Goal: Task Accomplishment & Management: Manage account settings

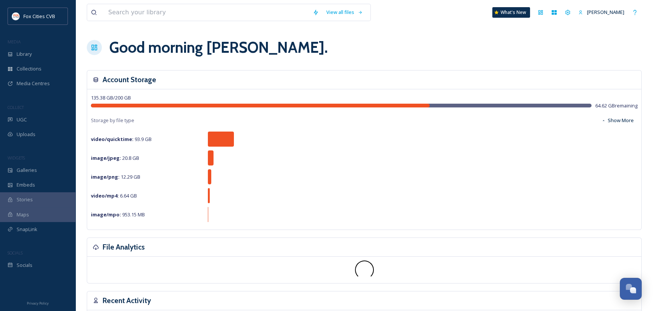
scroll to position [524, 0]
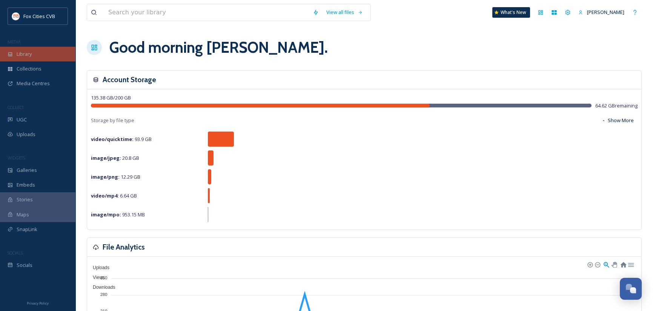
click at [24, 53] on span "Library" at bounding box center [24, 54] width 15 height 7
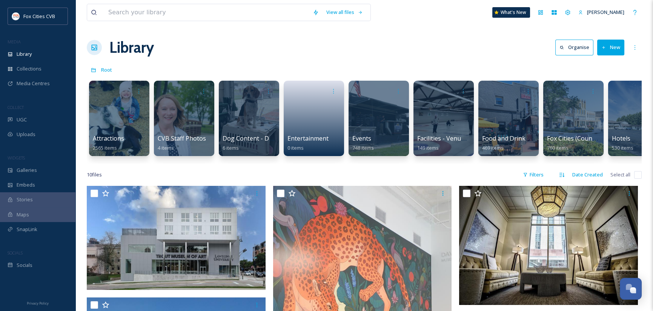
click at [614, 44] on button "New" at bounding box center [610, 47] width 27 height 15
click at [609, 92] on span "Folder" at bounding box center [602, 94] width 14 height 7
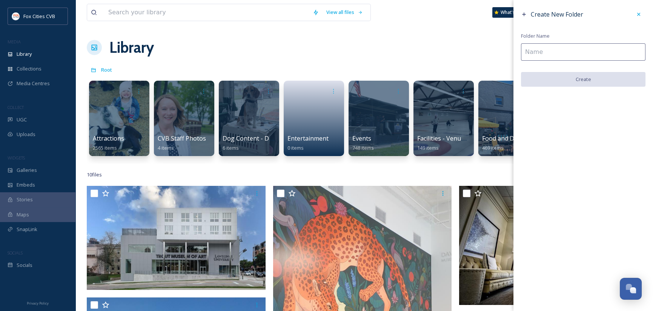
click at [570, 57] on input at bounding box center [583, 51] width 124 height 17
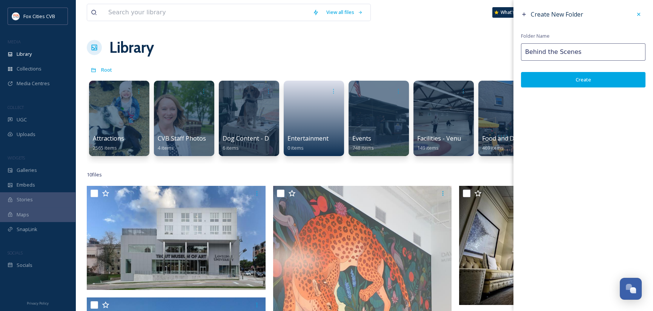
type input "Behind the Scenes"
click at [567, 78] on button "Create" at bounding box center [583, 79] width 124 height 15
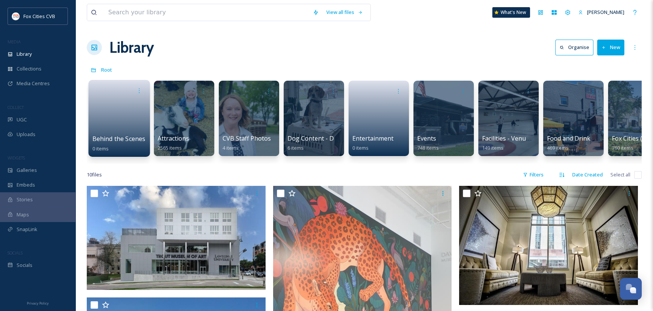
click at [105, 111] on link at bounding box center [119, 116] width 54 height 37
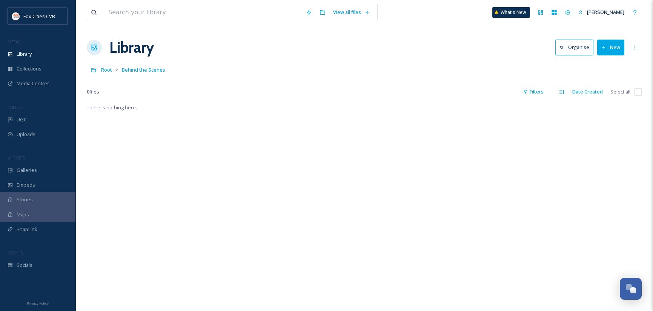
click at [620, 47] on button "New" at bounding box center [610, 47] width 27 height 15
click at [609, 67] on span "File Upload" at bounding box center [607, 64] width 25 height 7
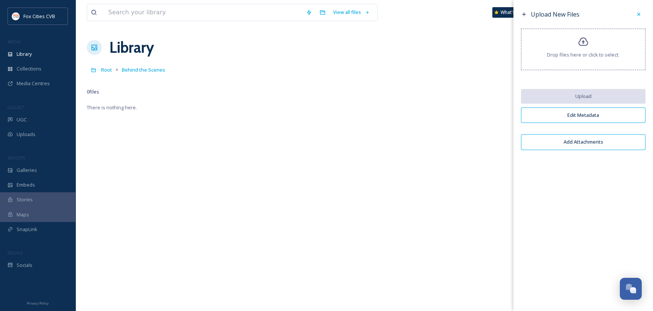
click at [602, 60] on div "Drop files here or click to select." at bounding box center [583, 49] width 124 height 41
click at [565, 55] on span "Drop files here or click to select." at bounding box center [583, 54] width 72 height 7
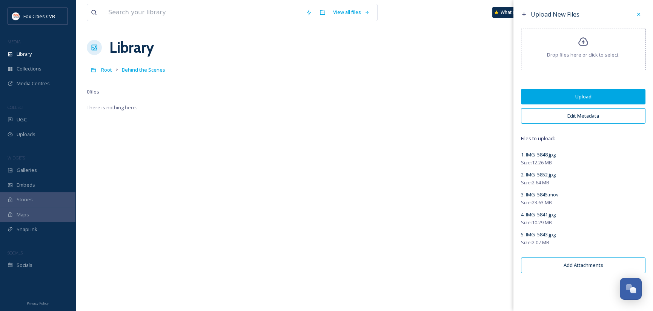
click at [536, 100] on button "Upload" at bounding box center [583, 96] width 124 height 15
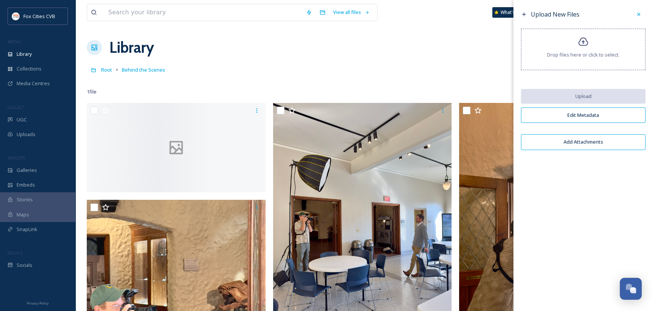
click at [572, 116] on button "Edit Metadata" at bounding box center [583, 115] width 124 height 15
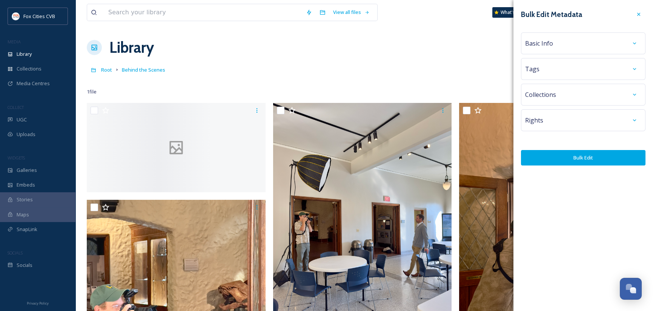
click at [576, 43] on div "Basic Info" at bounding box center [583, 44] width 116 height 14
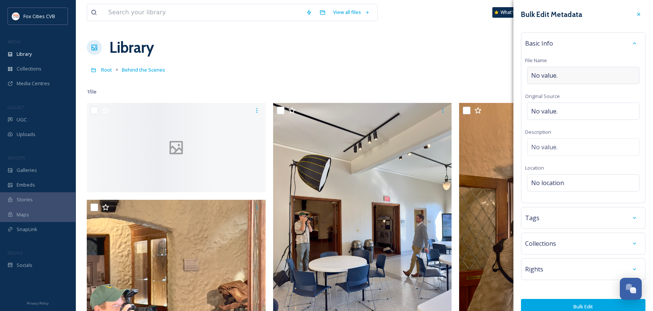
click at [568, 75] on div "No value." at bounding box center [583, 75] width 112 height 17
drag, startPoint x: 564, startPoint y: 73, endPoint x: 524, endPoint y: 79, distance: 39.6
click at [524, 79] on div "Basic Info File Name Original Source No value. Description No value. Location N…" at bounding box center [583, 116] width 124 height 169
type input "[PERSON_NAME]"
click at [564, 74] on div "[PERSON_NAME]" at bounding box center [583, 75] width 112 height 17
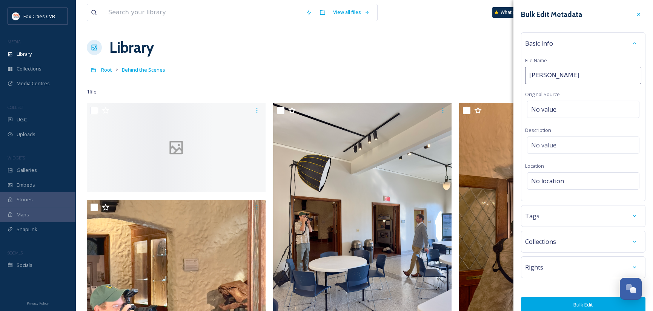
click at [567, 74] on input "[PERSON_NAME]" at bounding box center [583, 75] width 116 height 17
type input "[PERSON_NAME]"
click at [564, 145] on div "No value." at bounding box center [583, 145] width 112 height 17
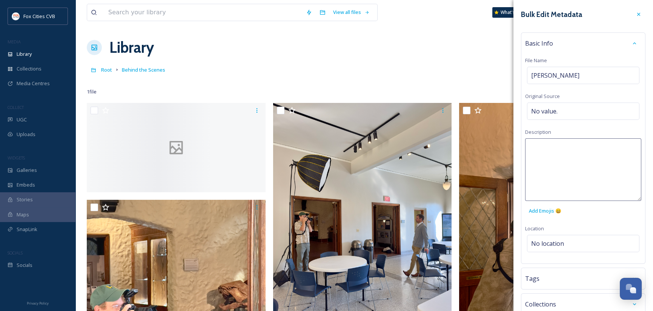
click at [564, 145] on textarea at bounding box center [583, 169] width 116 height 63
type textarea "2025 Trout and History Museum Photo Shoot."
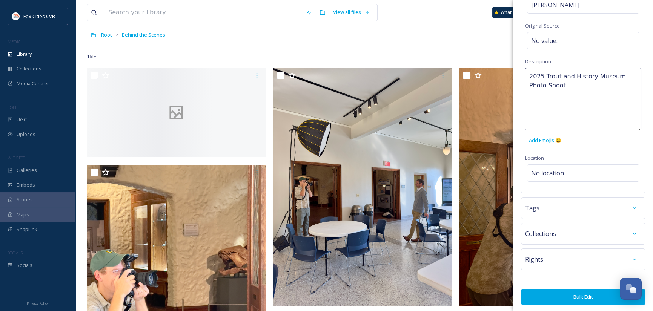
scroll to position [38, 0]
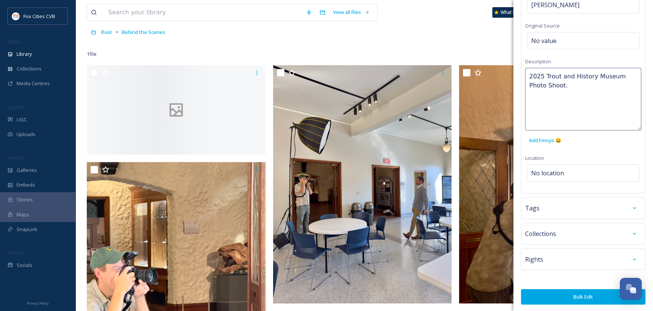
click at [591, 293] on button "Bulk Edit" at bounding box center [583, 296] width 124 height 15
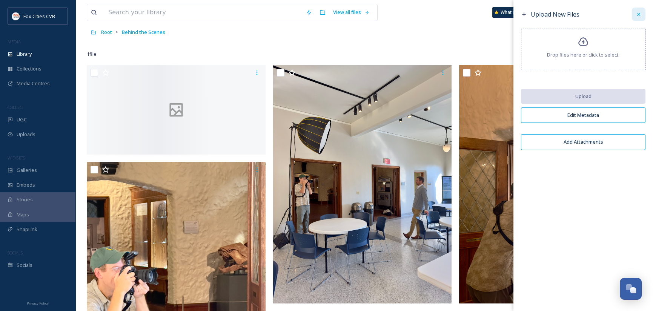
click at [638, 10] on div at bounding box center [639, 15] width 14 height 14
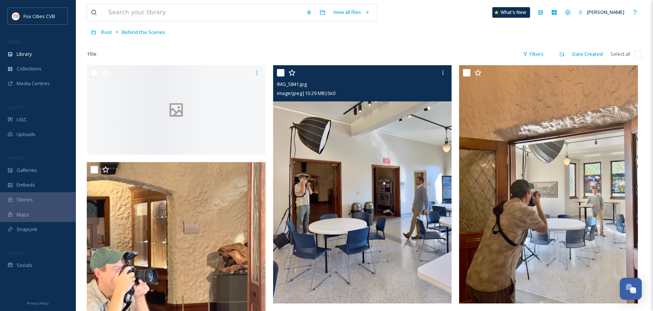
scroll to position [0, 0]
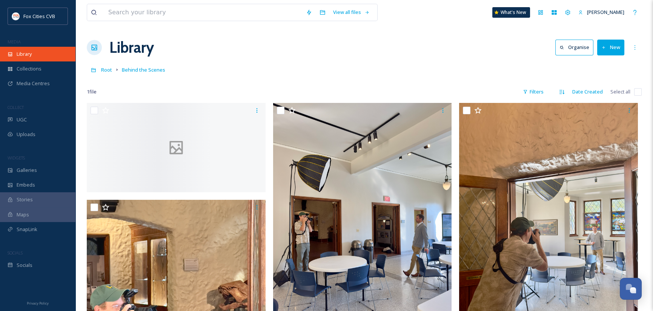
click at [24, 53] on span "Library" at bounding box center [24, 54] width 15 height 7
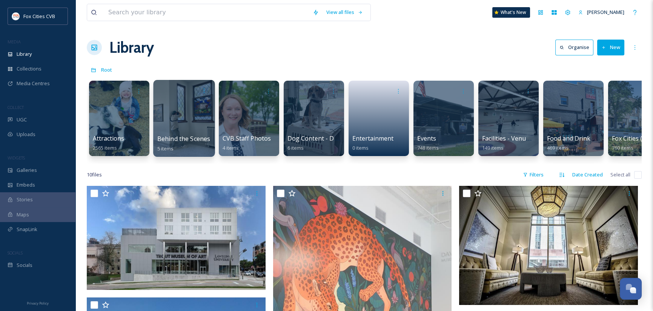
click at [179, 126] on div at bounding box center [183, 118] width 61 height 77
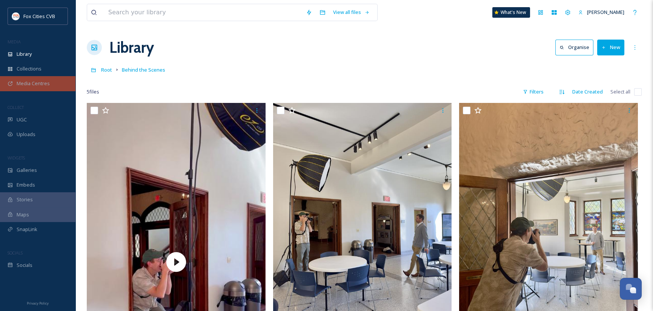
click at [27, 81] on span "Media Centres" at bounding box center [33, 83] width 33 height 7
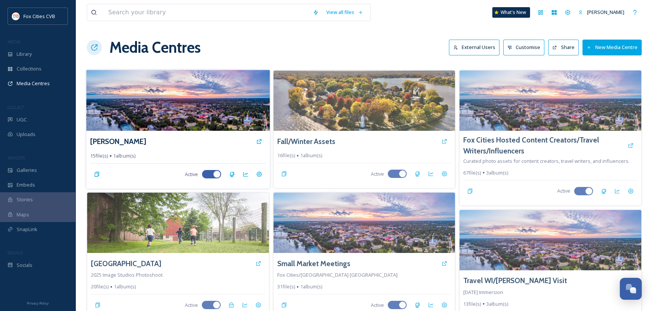
click at [174, 93] on img at bounding box center [177, 100] width 183 height 61
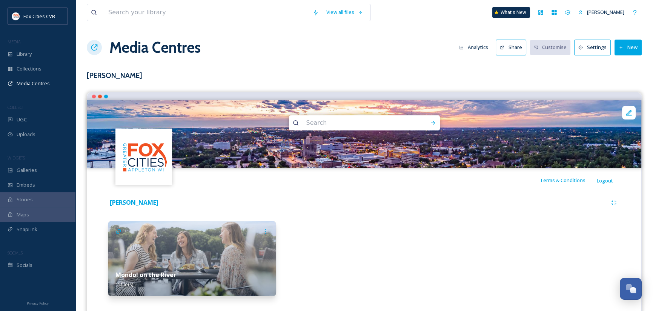
click at [629, 45] on button "New" at bounding box center [627, 47] width 27 height 15
click at [625, 83] on span "Add Album" at bounding box center [625, 79] width 25 height 7
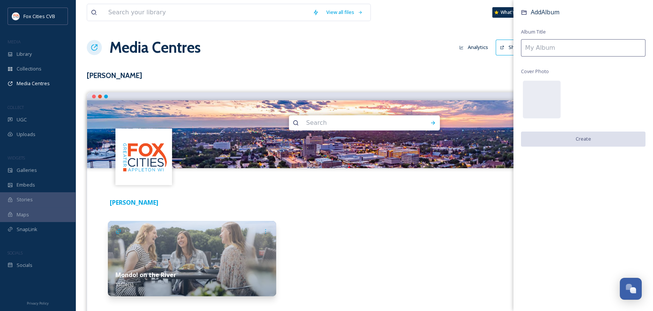
click at [552, 51] on input at bounding box center [583, 47] width 124 height 17
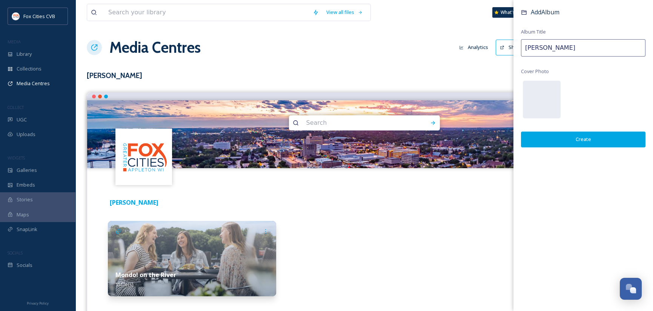
type input "[PERSON_NAME]"
click at [590, 141] on button "Create" at bounding box center [583, 139] width 124 height 15
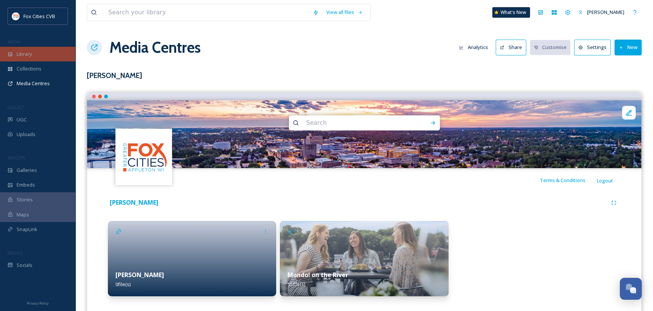
click at [22, 51] on span "Library" at bounding box center [24, 54] width 15 height 7
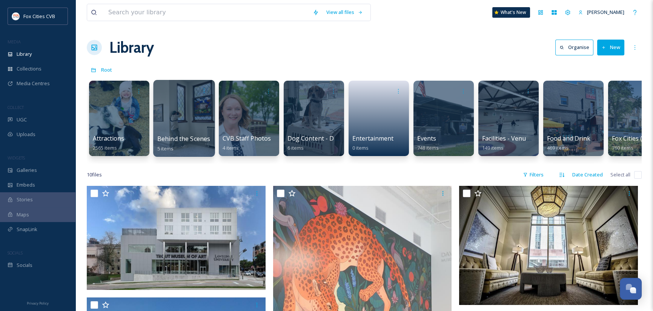
click at [173, 117] on div at bounding box center [183, 118] width 61 height 77
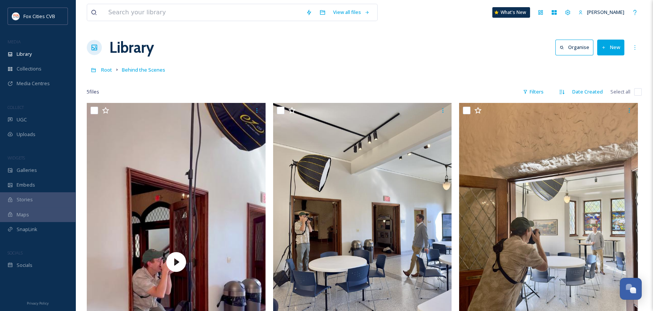
click at [616, 93] on span "Select all" at bounding box center [620, 91] width 20 height 7
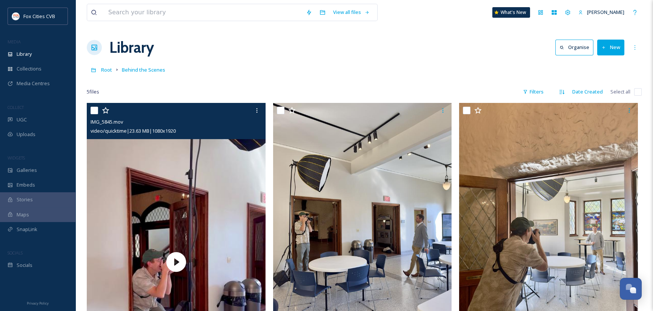
click at [91, 112] on input "checkbox" at bounding box center [95, 111] width 8 height 8
checkbox input "true"
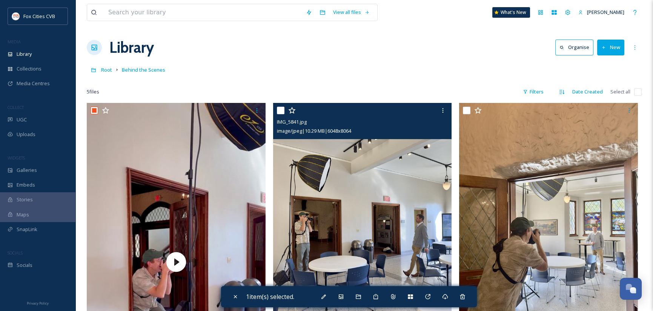
click at [283, 111] on input "checkbox" at bounding box center [281, 111] width 8 height 8
checkbox input "true"
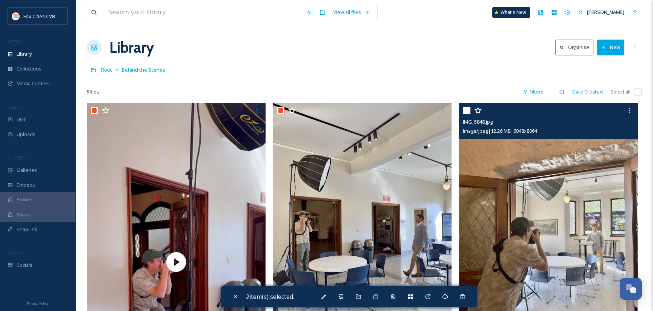
click at [467, 108] on input "checkbox" at bounding box center [467, 111] width 8 height 8
checkbox input "true"
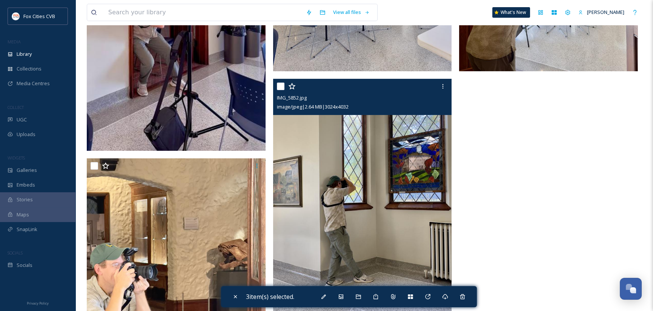
scroll to position [302, 0]
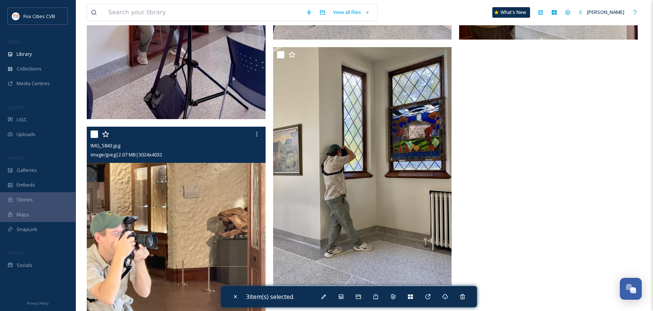
click at [96, 133] on input "checkbox" at bounding box center [95, 135] width 8 height 8
checkbox input "true"
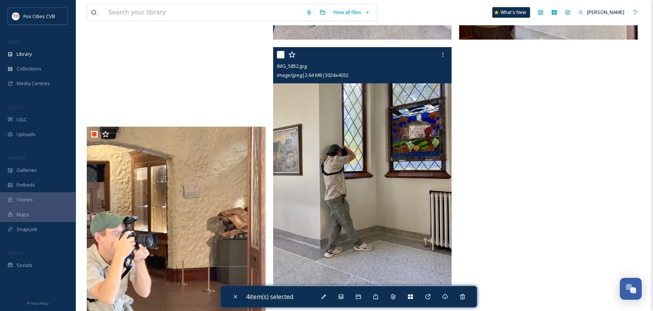
click at [280, 51] on input "checkbox" at bounding box center [281, 55] width 8 height 8
checkbox input "true"
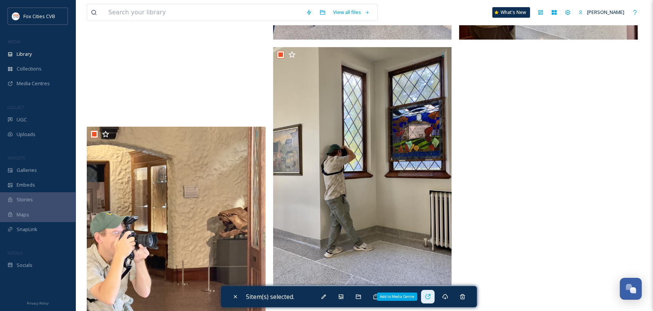
click at [426, 294] on div "Add to Media Centre" at bounding box center [428, 297] width 14 height 14
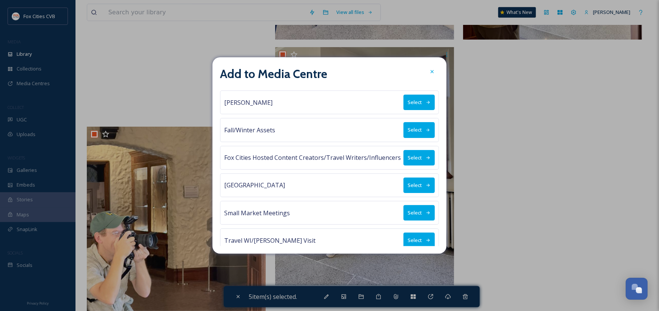
click at [419, 98] on button "Select" at bounding box center [418, 102] width 31 height 15
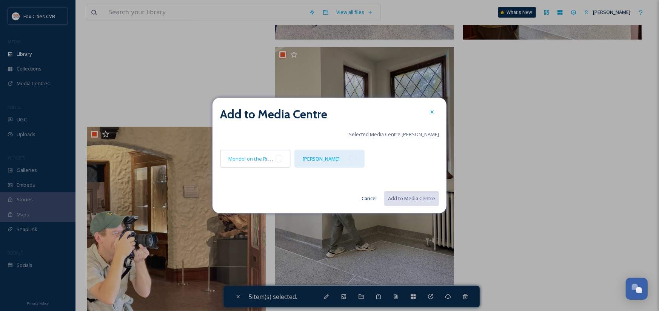
click at [323, 161] on div "[PERSON_NAME]" at bounding box center [329, 159] width 71 height 18
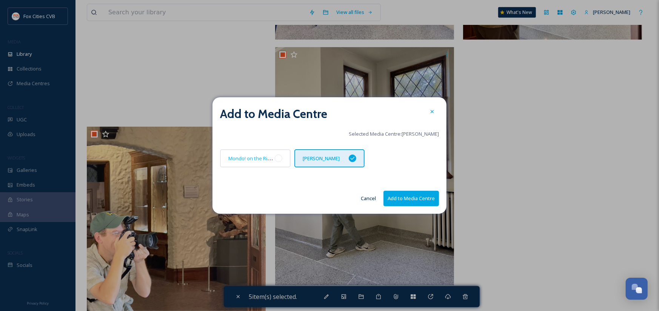
click at [397, 196] on button "Add to Media Centre" at bounding box center [410, 198] width 55 height 15
checkbox input "false"
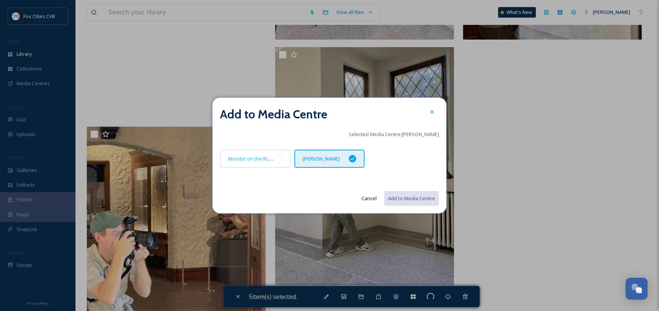
checkbox input "false"
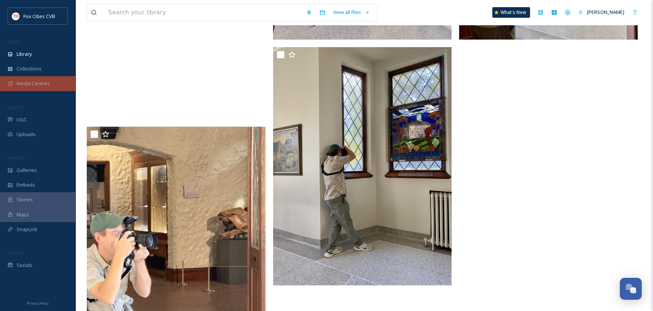
click at [36, 81] on span "Media Centres" at bounding box center [33, 83] width 33 height 7
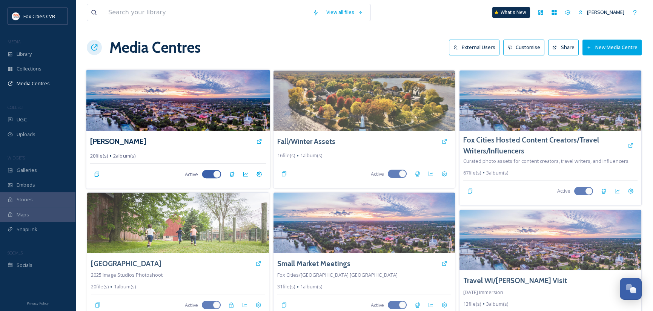
click at [178, 109] on img at bounding box center [177, 100] width 183 height 61
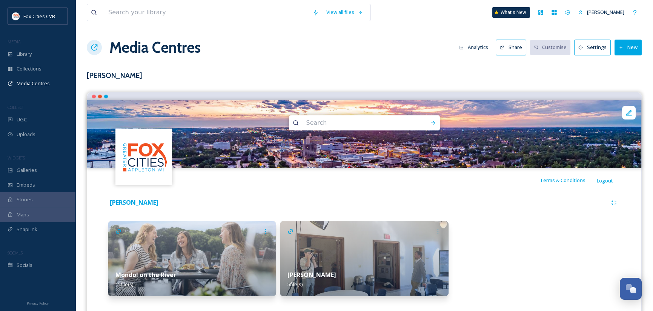
click at [376, 251] on img at bounding box center [364, 258] width 168 height 75
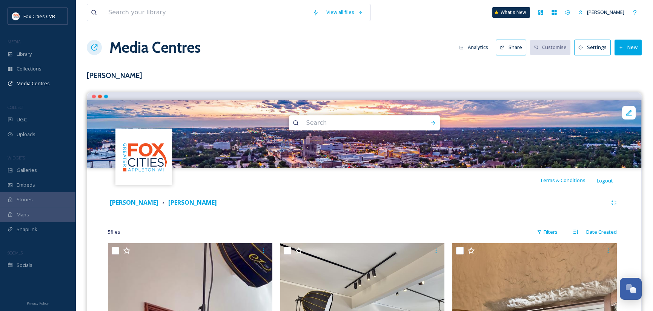
click at [519, 49] on button "Share" at bounding box center [511, 47] width 31 height 15
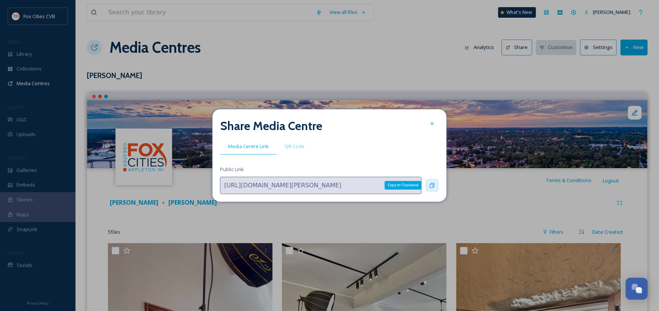
click at [433, 185] on icon at bounding box center [432, 185] width 5 height 5
click at [432, 123] on icon at bounding box center [432, 124] width 6 height 6
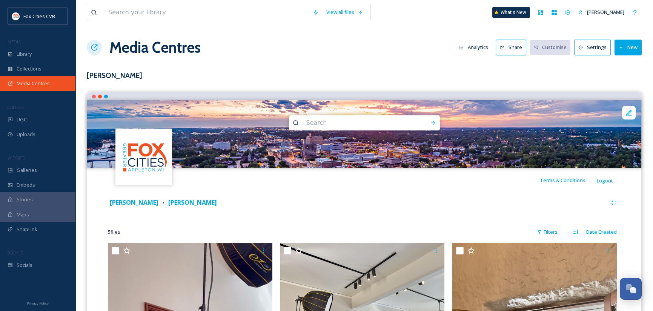
click at [34, 81] on span "Media Centres" at bounding box center [33, 83] width 33 height 7
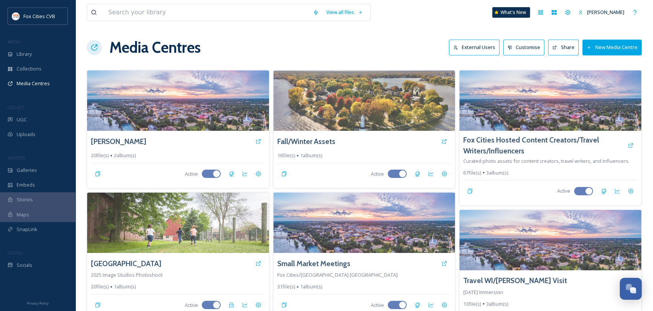
click at [600, 49] on button "New Media Centre" at bounding box center [611, 47] width 59 height 15
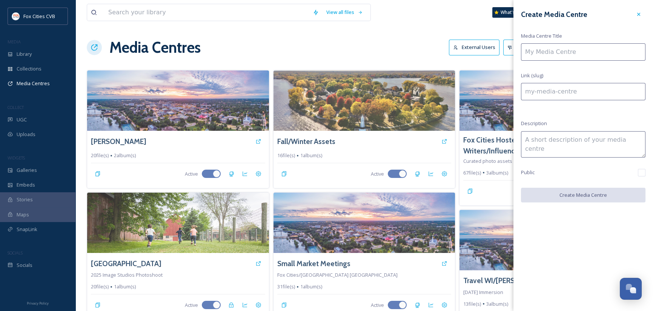
click at [599, 49] on input at bounding box center [583, 51] width 124 height 17
type input "G"
type input "g"
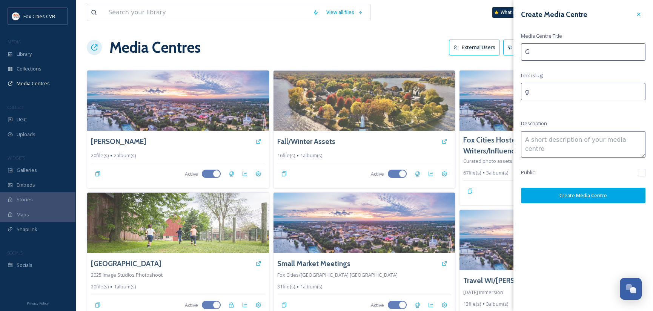
type input "Gr"
type input "gr"
type input "Gra"
type input "gra"
type input "Grah"
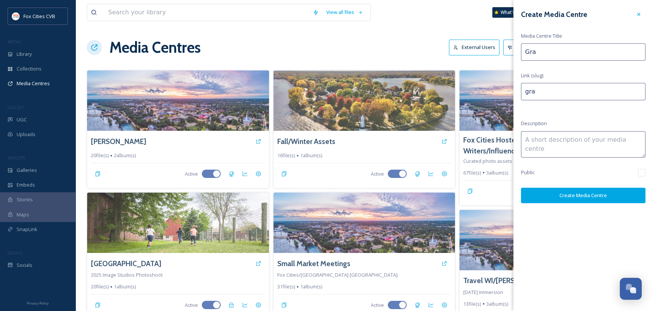
type input "grah"
type input "Graha"
type input "graha"
type input "[PERSON_NAME]"
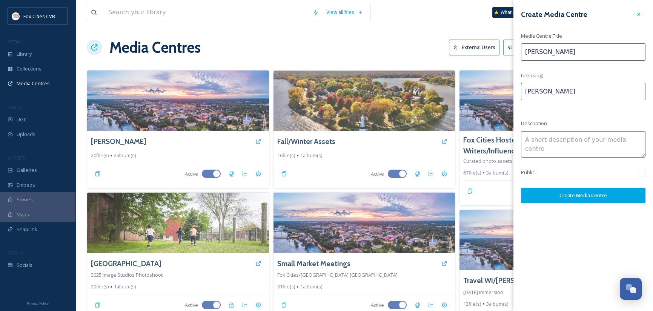
type input "[PERSON_NAME]"
click at [602, 196] on button "Create Media Centre" at bounding box center [583, 195] width 124 height 15
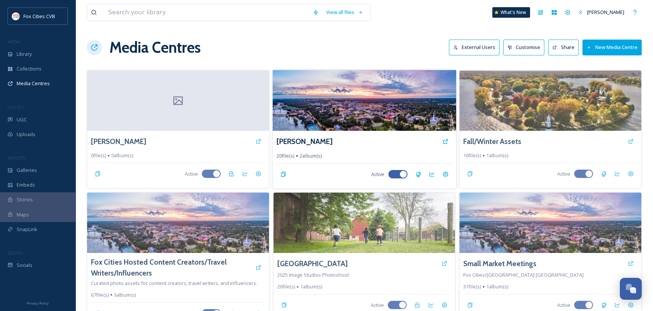
click at [407, 116] on img at bounding box center [363, 100] width 183 height 61
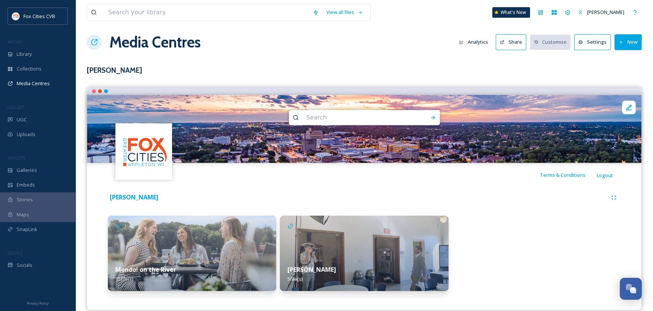
scroll to position [15, 0]
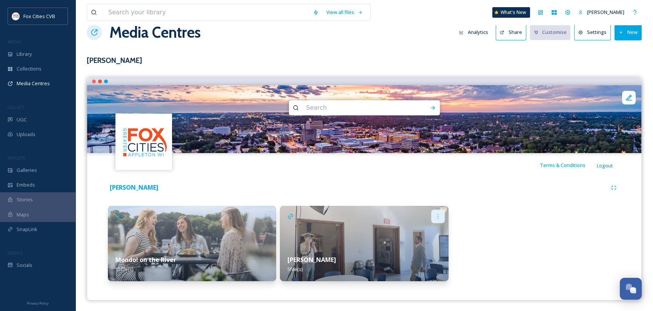
click at [439, 216] on icon at bounding box center [438, 217] width 6 height 6
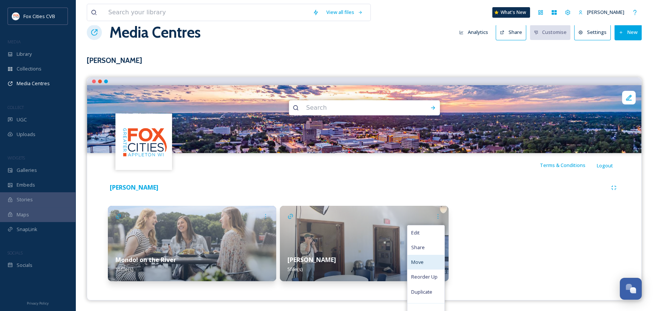
click at [421, 264] on span "Move" at bounding box center [417, 262] width 12 height 7
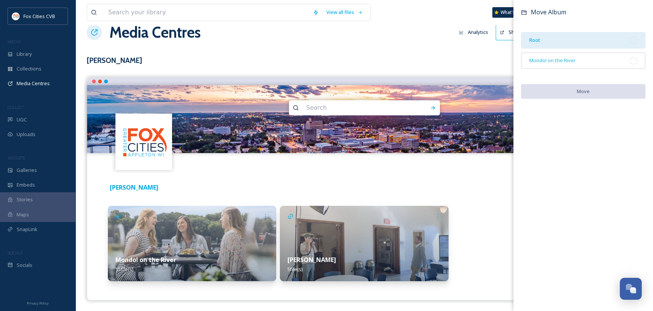
click at [550, 37] on div "Root" at bounding box center [583, 40] width 124 height 17
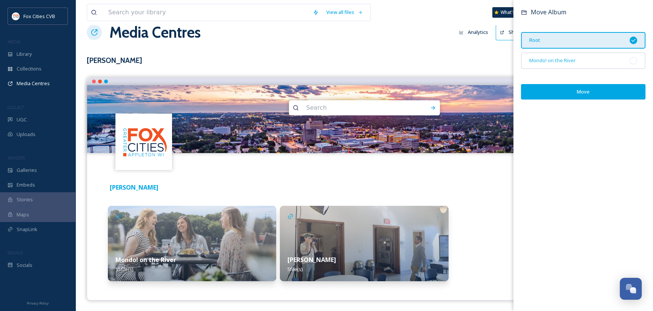
click at [550, 37] on div "Root" at bounding box center [583, 40] width 124 height 17
click at [596, 113] on div "Move Album Root Mondo! on the River Move" at bounding box center [583, 155] width 140 height 311
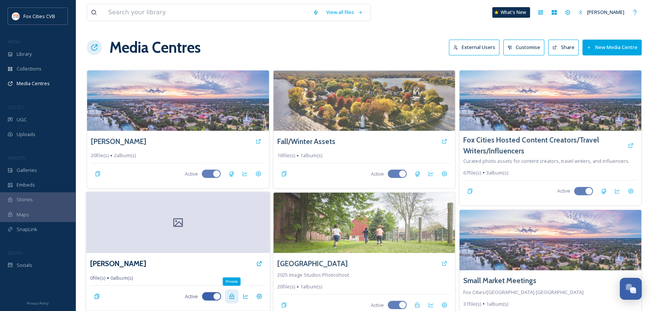
click at [233, 296] on icon at bounding box center [231, 296] width 5 height 5
click at [214, 214] on div at bounding box center [177, 222] width 183 height 61
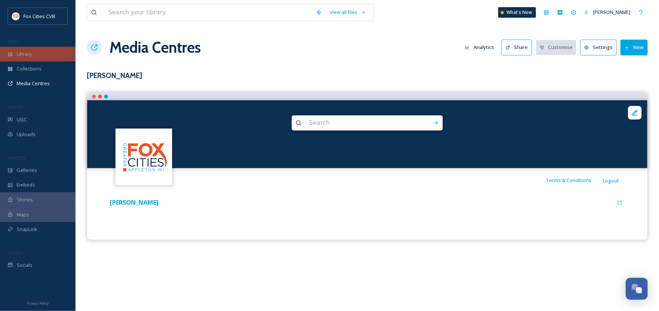
click at [23, 57] on span "Library" at bounding box center [24, 54] width 15 height 7
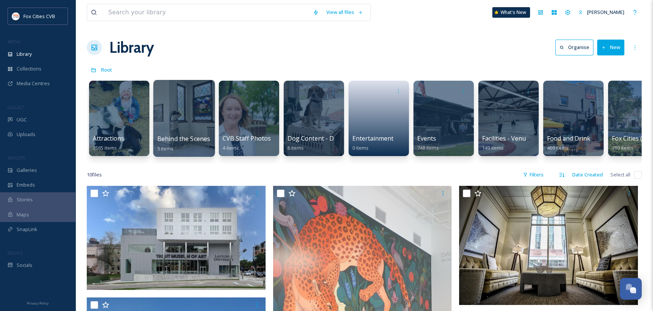
click at [174, 119] on div at bounding box center [183, 118] width 61 height 77
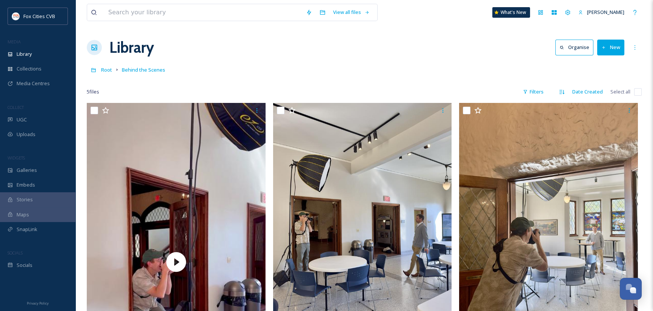
click at [95, 109] on input "checkbox" at bounding box center [95, 111] width 8 height 8
checkbox input "true"
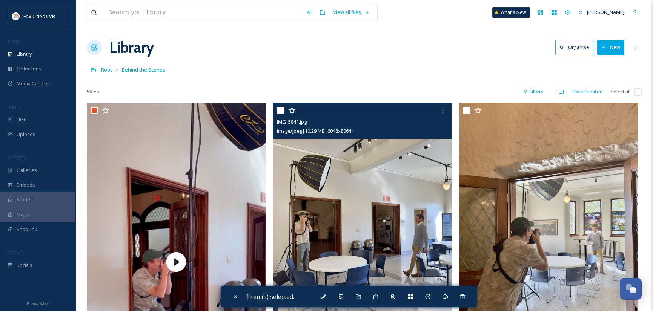
click at [279, 112] on input "checkbox" at bounding box center [281, 111] width 8 height 8
checkbox input "true"
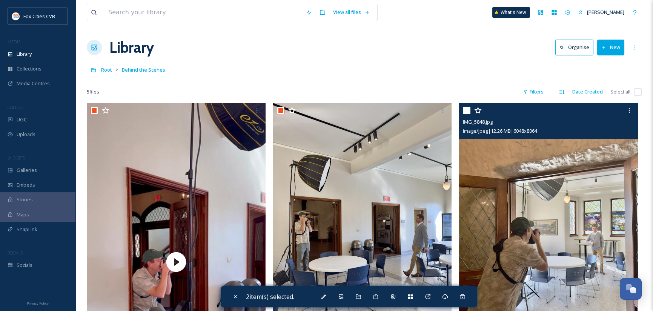
click at [466, 109] on input "checkbox" at bounding box center [467, 111] width 8 height 8
checkbox input "true"
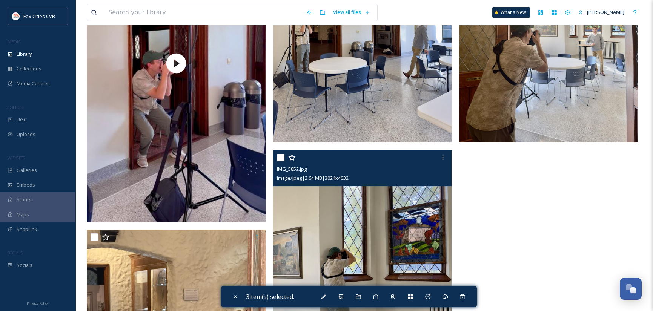
scroll to position [264, 0]
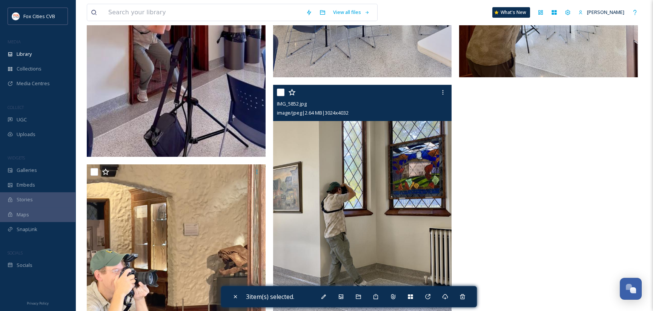
click at [281, 91] on input "checkbox" at bounding box center [281, 93] width 8 height 8
checkbox input "true"
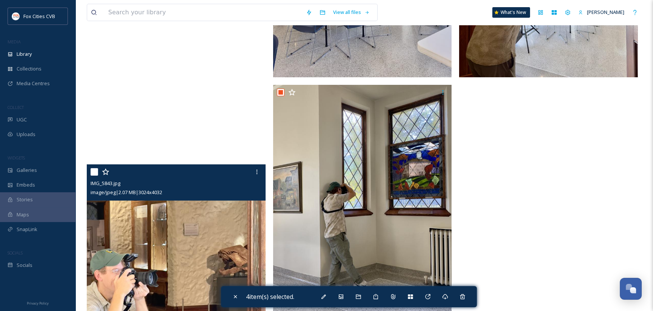
click at [94, 170] on input "checkbox" at bounding box center [95, 172] width 8 height 8
checkbox input "true"
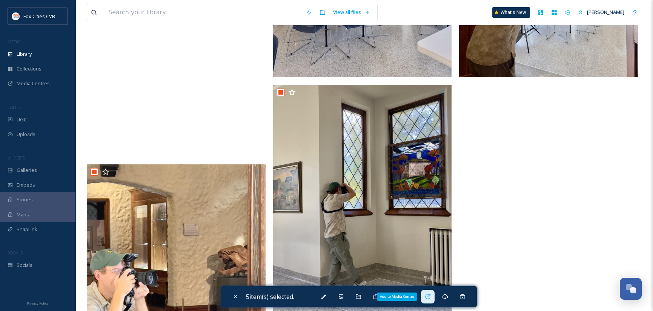
click at [433, 296] on div "Add to Media Centre" at bounding box center [428, 297] width 14 height 14
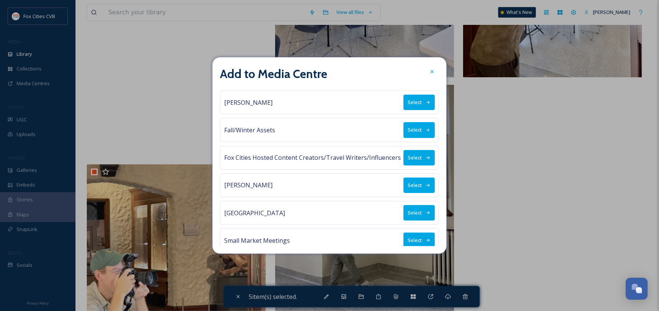
click at [411, 182] on button "Select" at bounding box center [418, 185] width 31 height 15
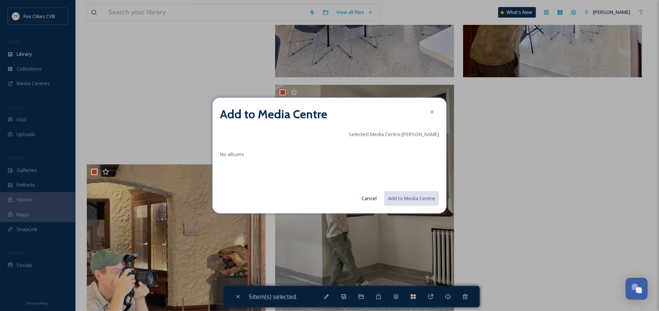
click at [369, 198] on button "Cancel" at bounding box center [369, 198] width 23 height 15
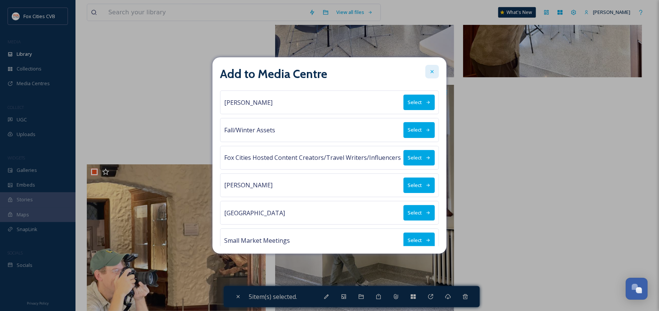
click at [433, 74] on icon at bounding box center [432, 72] width 6 height 6
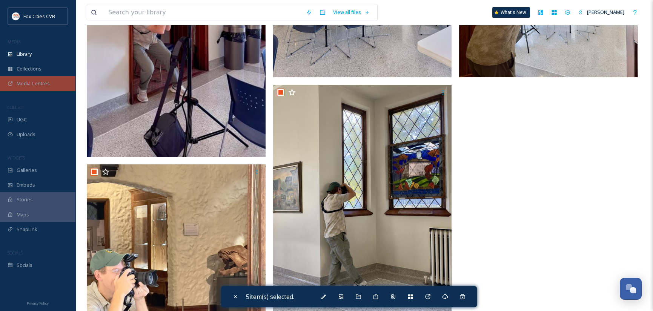
click at [27, 79] on div "Media Centres" at bounding box center [37, 83] width 75 height 15
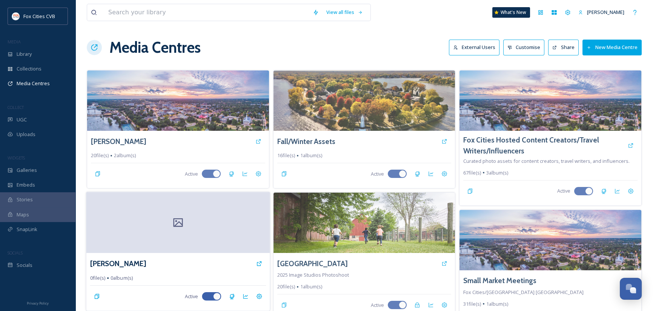
click at [212, 206] on div at bounding box center [177, 222] width 183 height 61
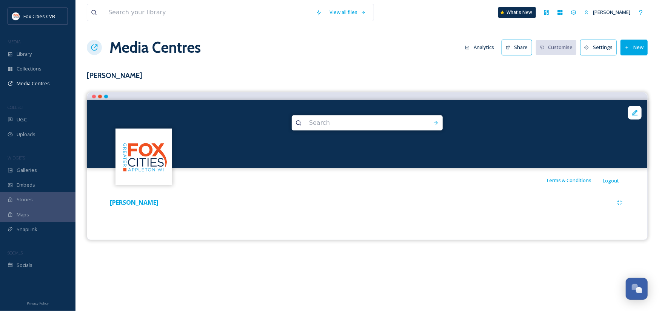
click at [640, 46] on button "New" at bounding box center [633, 47] width 27 height 15
click at [634, 79] on span "Add Album" at bounding box center [631, 79] width 25 height 7
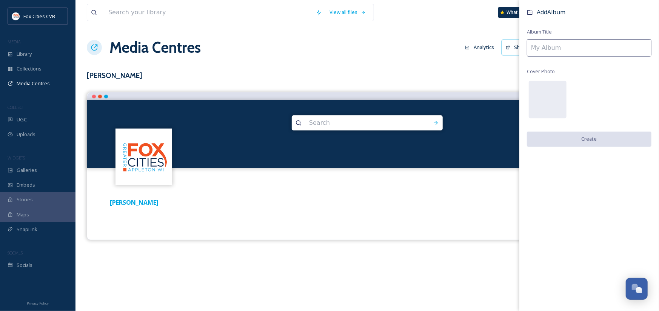
click at [569, 49] on input at bounding box center [589, 47] width 124 height 17
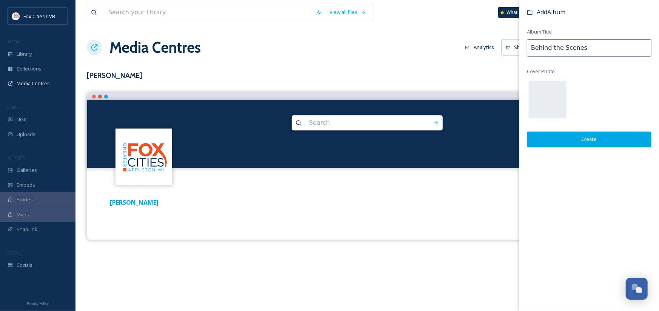
type input "Behind the Scenes"
click at [596, 140] on button "Create" at bounding box center [589, 139] width 124 height 15
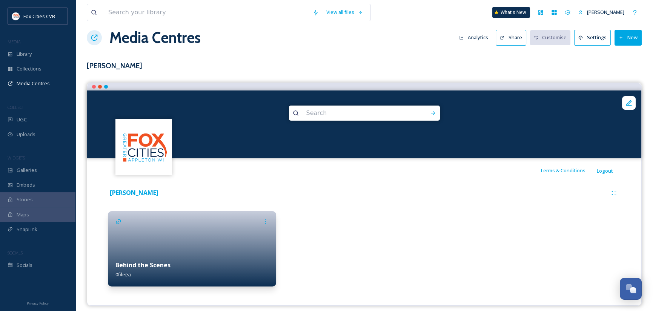
scroll to position [15, 0]
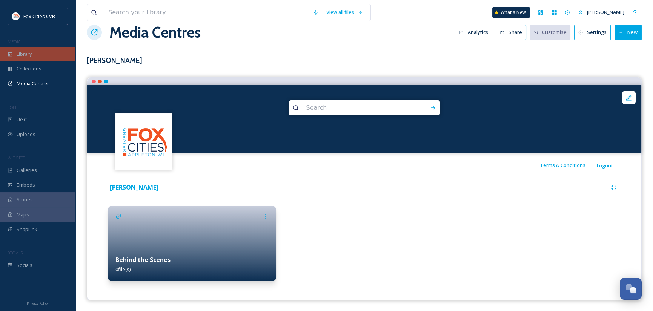
click at [17, 53] on span "Library" at bounding box center [24, 54] width 15 height 7
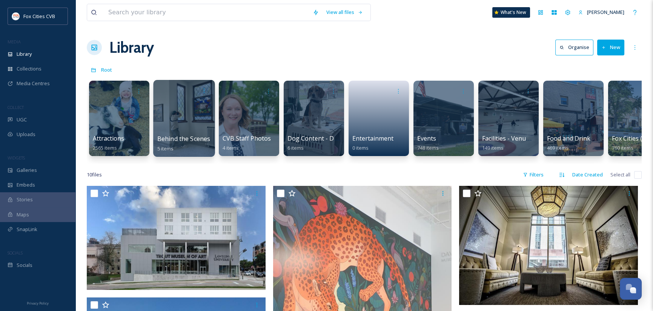
click at [181, 111] on div at bounding box center [183, 118] width 61 height 77
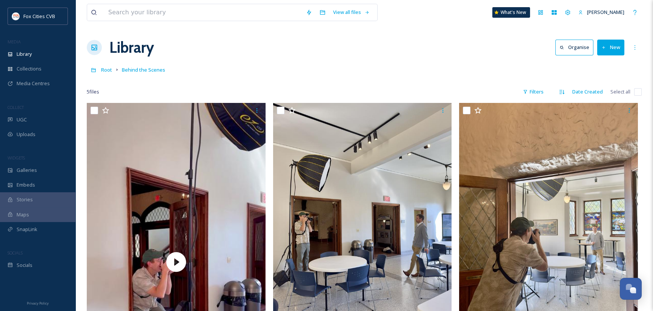
click at [93, 111] on input "checkbox" at bounding box center [95, 111] width 8 height 8
checkbox input "true"
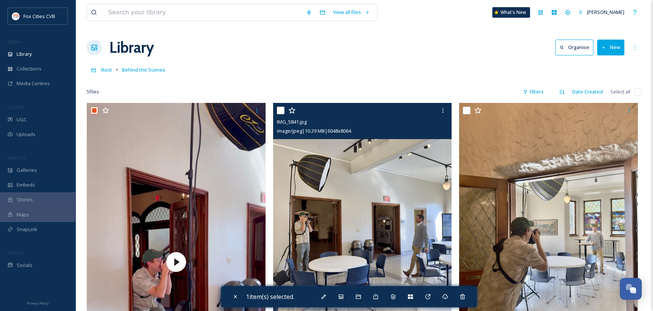
click at [281, 111] on input "checkbox" at bounding box center [281, 111] width 8 height 8
checkbox input "true"
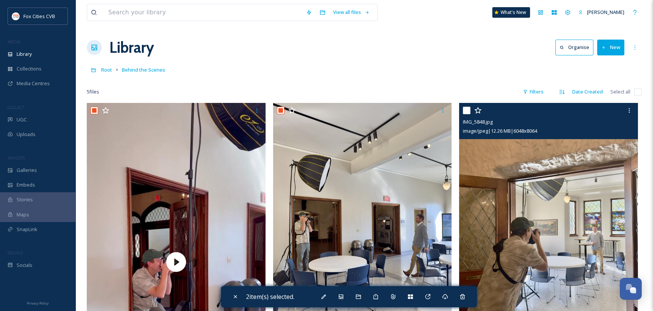
click at [469, 109] on input "checkbox" at bounding box center [467, 111] width 8 height 8
checkbox input "true"
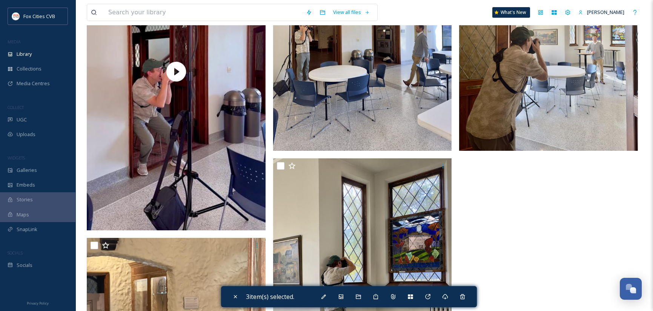
scroll to position [264, 0]
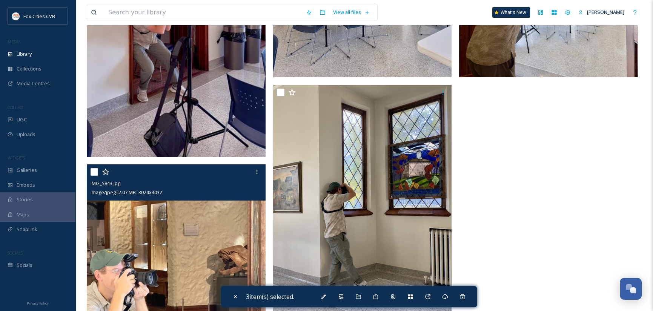
click at [94, 174] on input "checkbox" at bounding box center [95, 172] width 8 height 8
checkbox input "true"
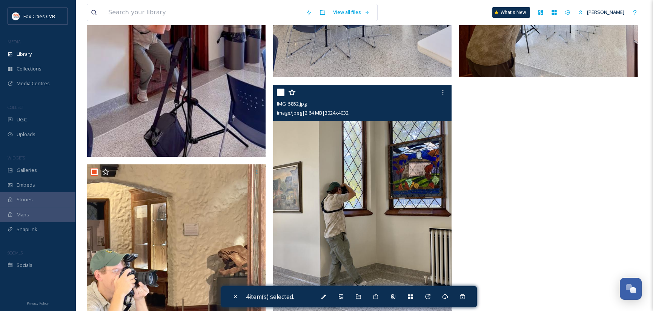
click at [281, 92] on input "checkbox" at bounding box center [281, 93] width 8 height 8
checkbox input "true"
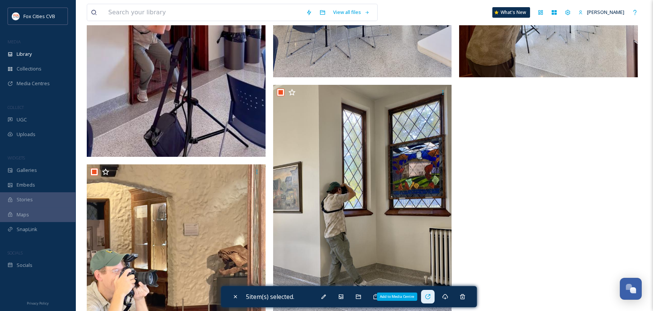
click at [430, 294] on icon at bounding box center [427, 296] width 5 height 5
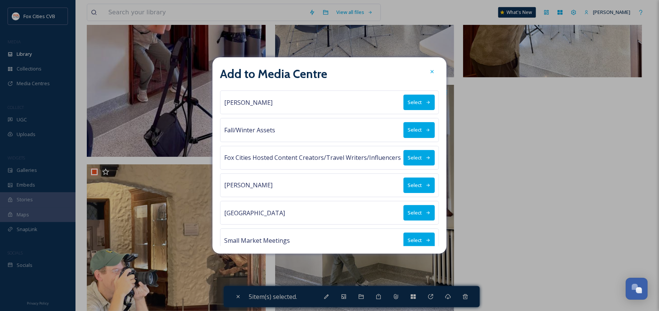
click at [415, 183] on button "Select" at bounding box center [418, 185] width 31 height 15
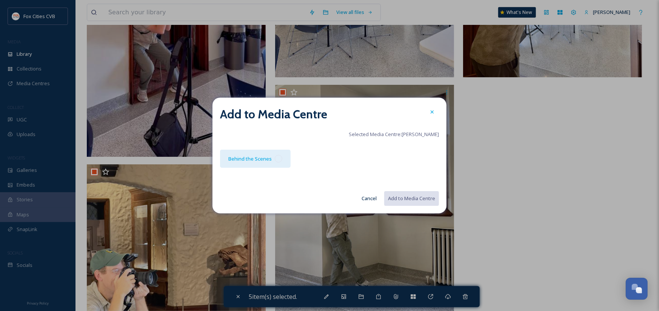
click at [278, 159] on div at bounding box center [279, 159] width 8 height 8
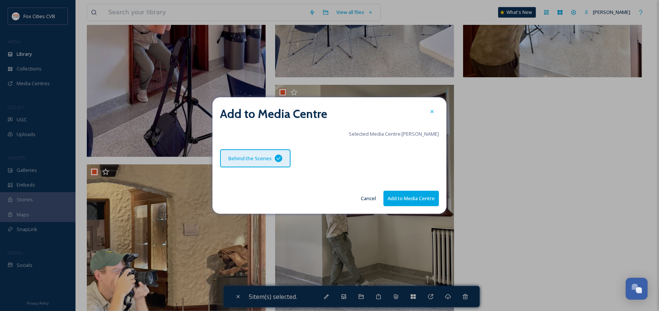
click at [401, 200] on button "Add to Media Centre" at bounding box center [410, 198] width 55 height 15
checkbox input "false"
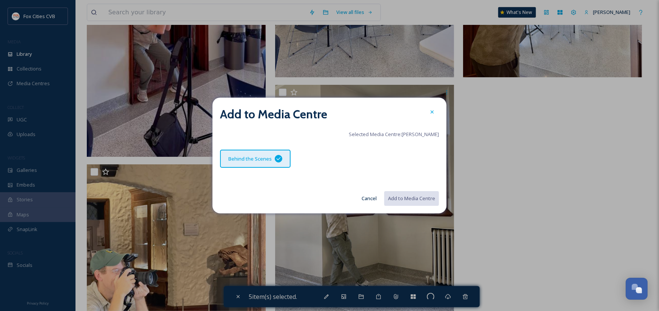
checkbox input "false"
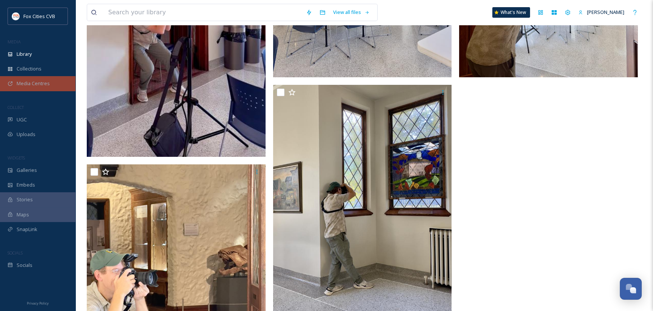
click at [37, 81] on span "Media Centres" at bounding box center [33, 83] width 33 height 7
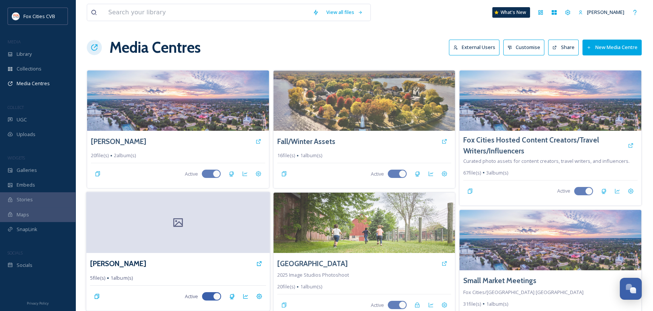
click at [228, 222] on div at bounding box center [177, 222] width 183 height 61
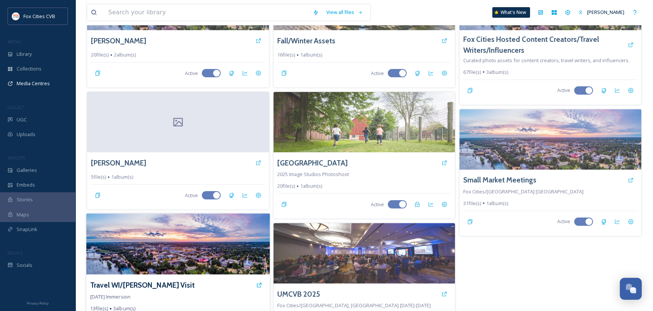
scroll to position [64, 0]
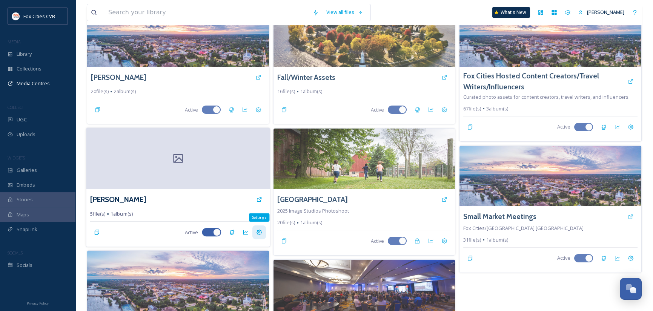
click at [258, 233] on icon at bounding box center [259, 232] width 6 height 6
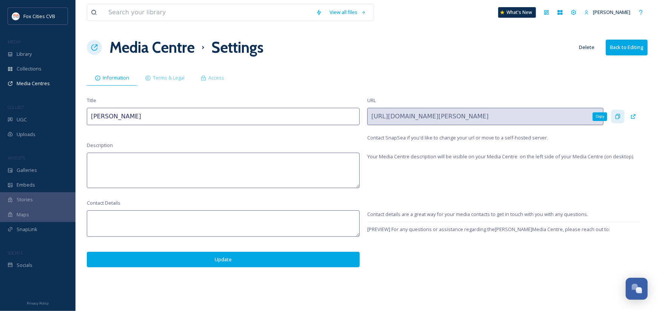
click at [619, 116] on icon at bounding box center [617, 116] width 5 height 5
click at [29, 83] on span "Media Centres" at bounding box center [33, 83] width 33 height 7
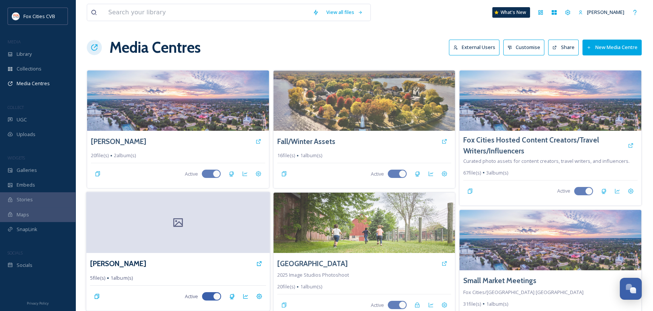
click at [152, 224] on div at bounding box center [177, 222] width 183 height 61
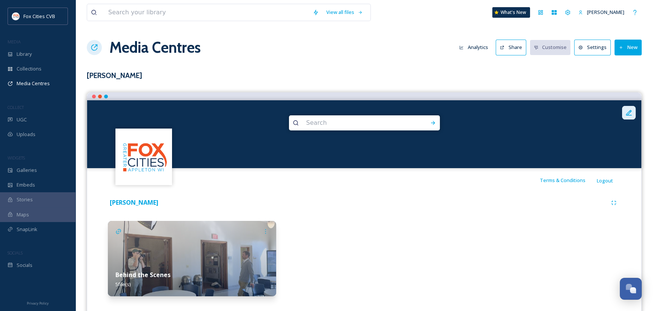
click at [633, 112] on div at bounding box center [629, 113] width 14 height 14
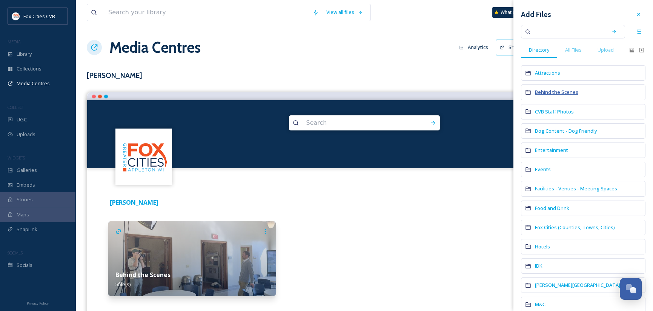
click at [566, 91] on span "Behind the Scenes" at bounding box center [556, 92] width 43 height 7
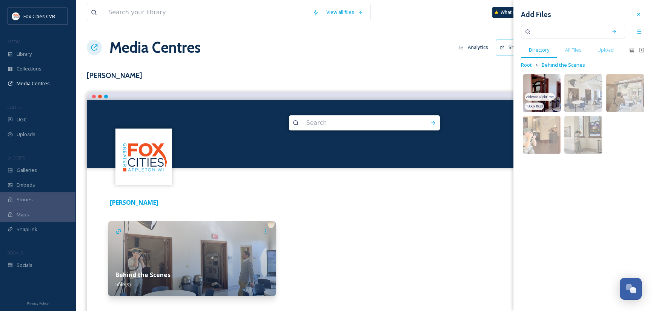
click at [548, 83] on img at bounding box center [542, 93] width 38 height 38
click at [584, 88] on img at bounding box center [583, 93] width 38 height 38
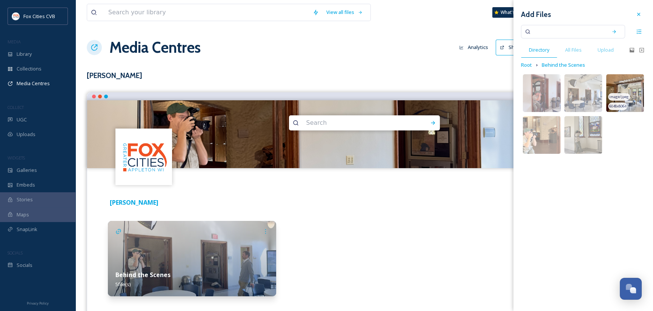
click at [635, 96] on img at bounding box center [625, 93] width 38 height 38
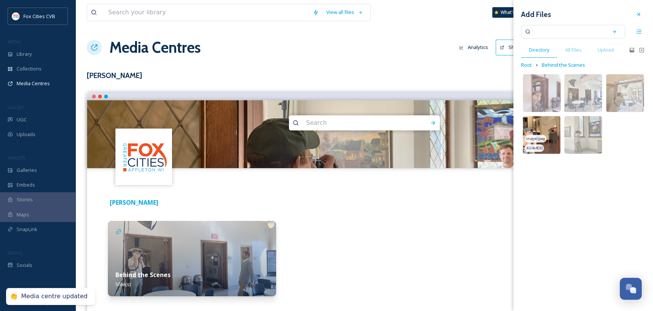
click at [551, 135] on img at bounding box center [542, 135] width 38 height 38
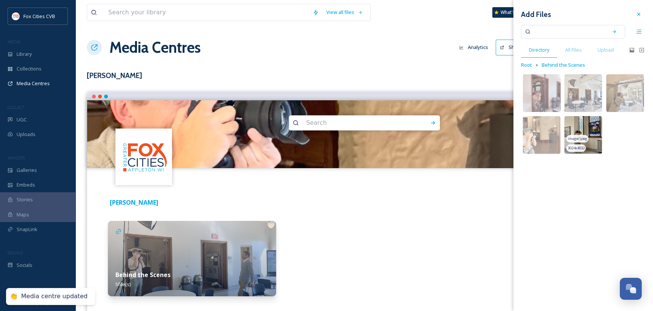
click at [587, 134] on img at bounding box center [583, 135] width 38 height 38
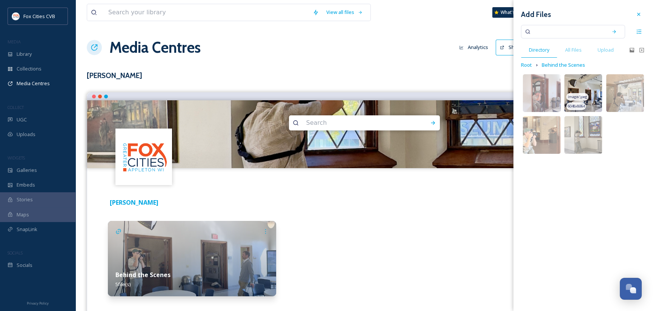
click at [581, 92] on img at bounding box center [583, 93] width 38 height 38
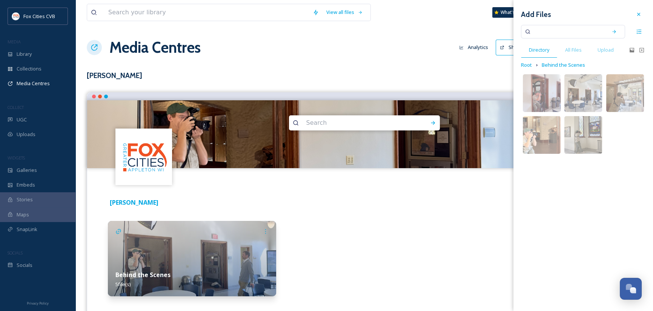
click at [440, 203] on div "[PERSON_NAME]" at bounding box center [357, 202] width 499 height 9
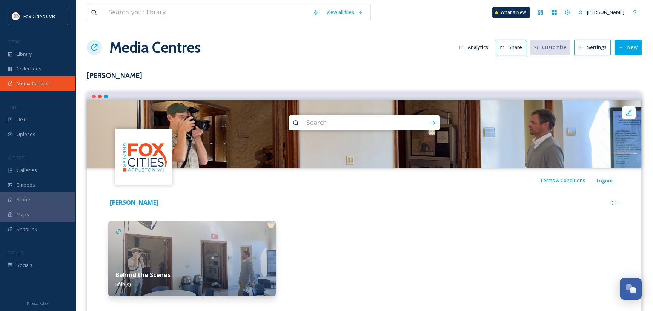
click at [28, 81] on span "Media Centres" at bounding box center [33, 83] width 33 height 7
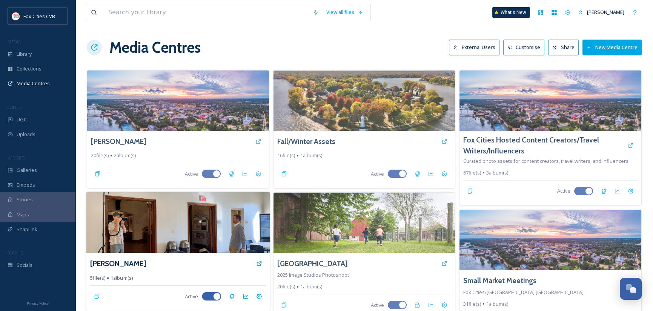
click at [210, 230] on img at bounding box center [177, 222] width 183 height 61
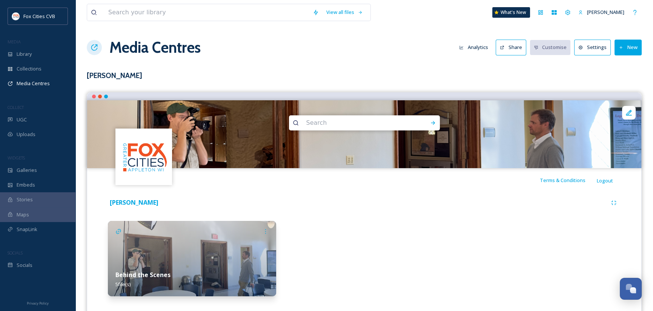
click at [517, 51] on button "Share" at bounding box center [511, 47] width 31 height 15
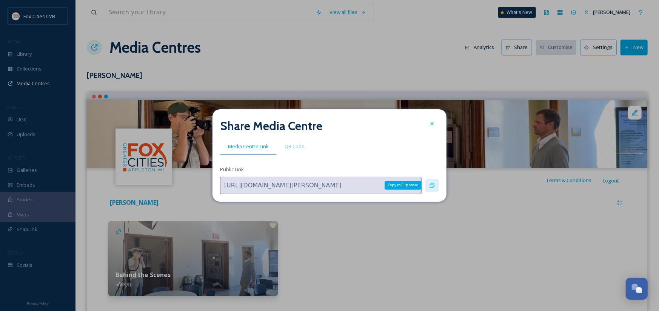
click at [434, 184] on icon at bounding box center [432, 185] width 5 height 5
